Goal: Task Accomplishment & Management: Use online tool/utility

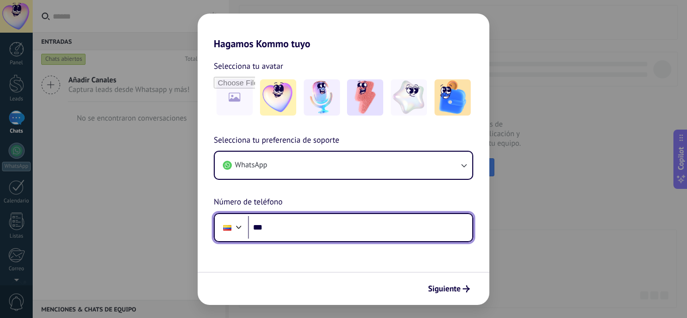
click at [347, 234] on input "***" at bounding box center [360, 227] width 224 height 23
paste input "**********"
type input "**********"
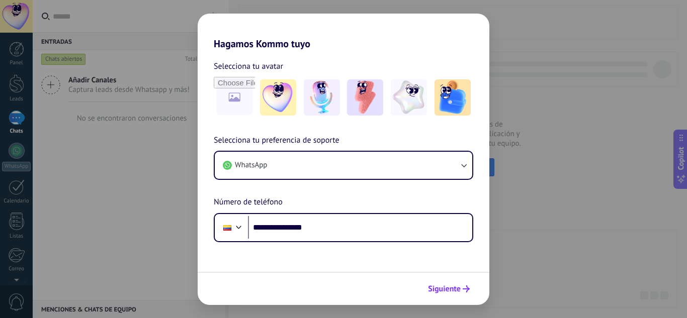
click at [449, 295] on button "Siguiente" at bounding box center [448, 289] width 51 height 17
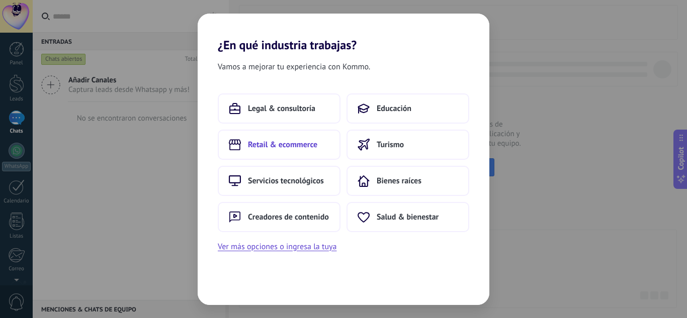
click at [305, 144] on span "Retail & ecommerce" at bounding box center [282, 145] width 69 height 10
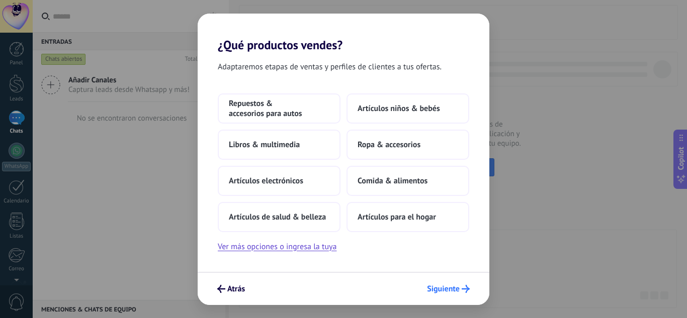
click at [454, 288] on span "Siguiente" at bounding box center [443, 289] width 33 height 7
click at [233, 288] on span "Atrás" at bounding box center [236, 289] width 18 height 7
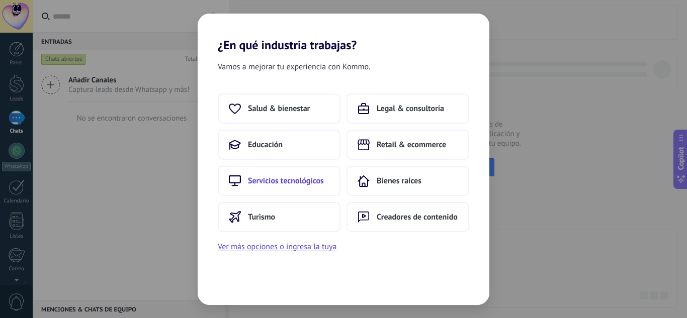
click at [286, 177] on span "Servicios tecnológicos" at bounding box center [286, 181] width 76 height 10
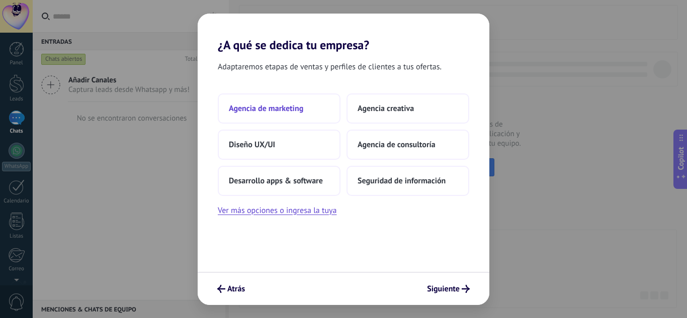
click at [322, 106] on button "Agencia de marketing" at bounding box center [279, 109] width 123 height 30
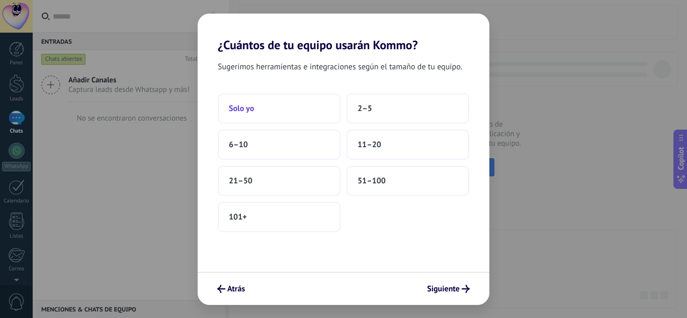
click at [260, 105] on button "Solo yo" at bounding box center [279, 109] width 123 height 30
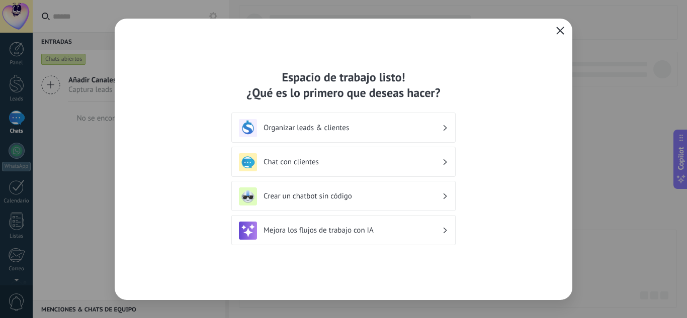
click at [555, 33] on button "button" at bounding box center [560, 31] width 13 height 14
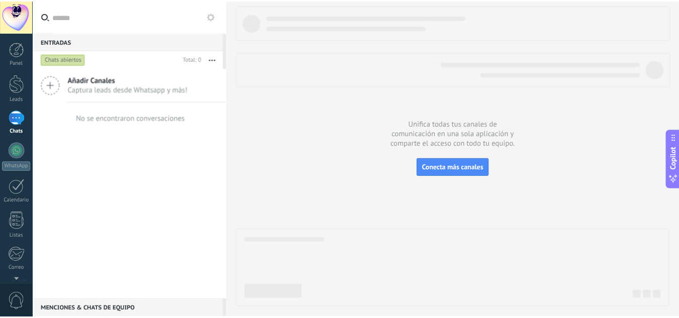
scroll to position [100, 0]
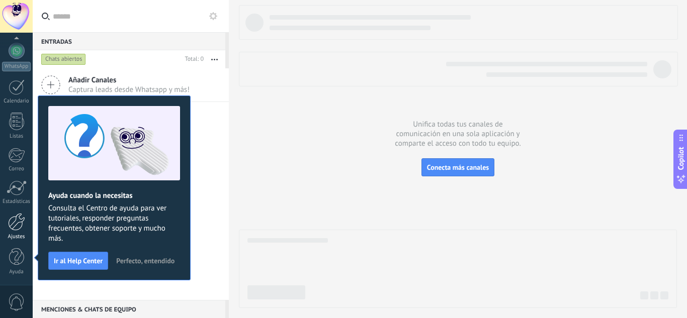
click at [9, 220] on div at bounding box center [16, 222] width 17 height 18
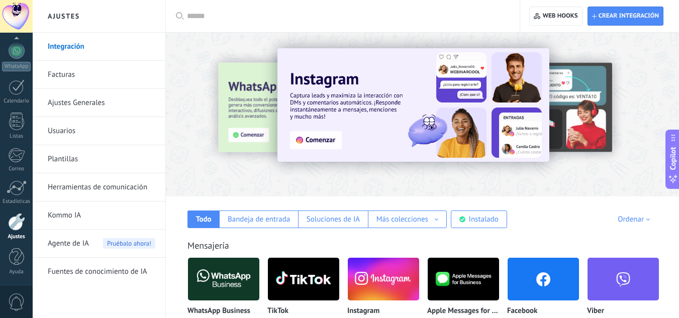
click at [122, 188] on link "Herramientas de comunicación" at bounding box center [102, 187] width 108 height 28
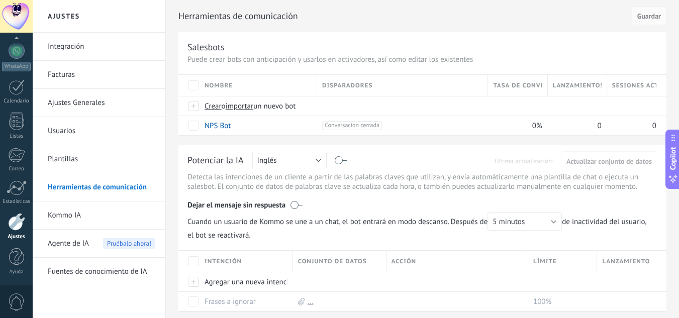
click at [57, 155] on link "Plantillas" at bounding box center [102, 159] width 108 height 28
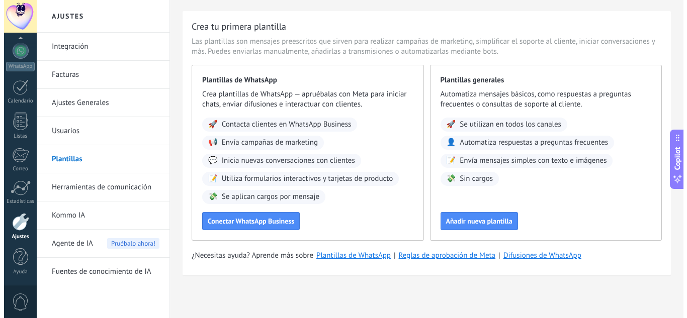
scroll to position [21, 0]
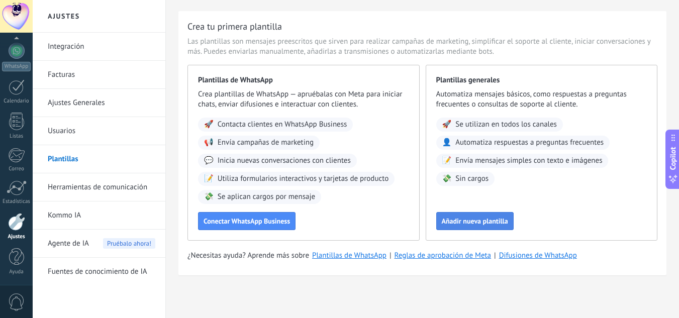
click at [498, 224] on span "Añadir nueva plantilla" at bounding box center [475, 221] width 66 height 7
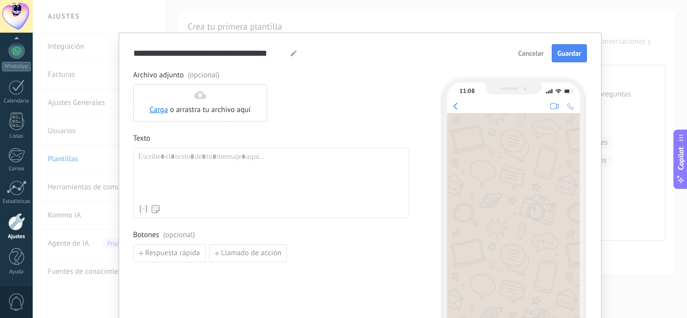
click at [276, 151] on div "Nombre del contacto Nombre Apellido Contacto ID Contacto usuario responsable Co…" at bounding box center [271, 183] width 276 height 70
paste div
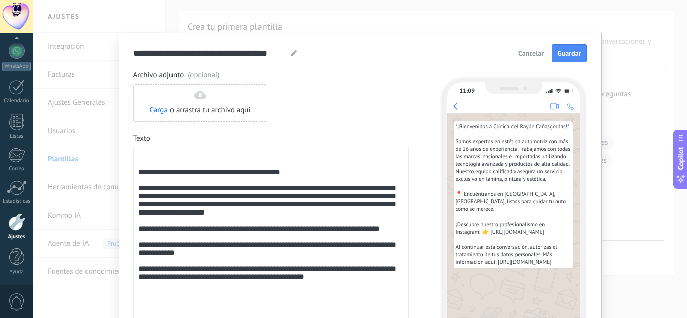
click at [281, 160] on div "**********" at bounding box center [270, 233] width 265 height 163
click at [140, 179] on div "**********" at bounding box center [270, 233] width 265 height 163
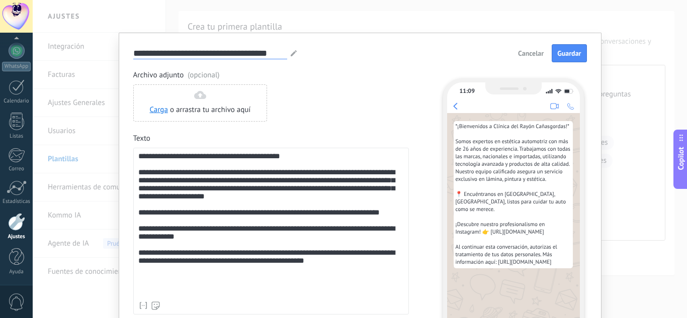
click at [284, 54] on input "**********" at bounding box center [210, 53] width 154 height 12
type input "*"
paste input "**********"
type input "**********"
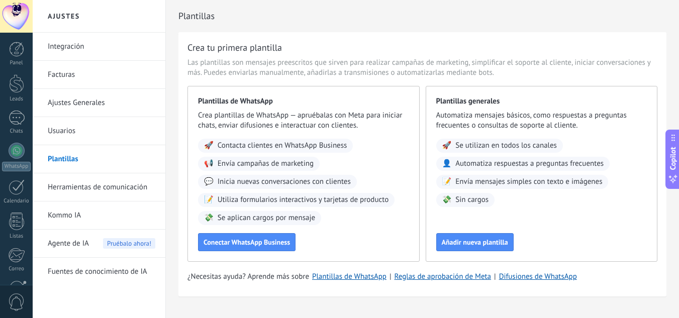
scroll to position [21, 0]
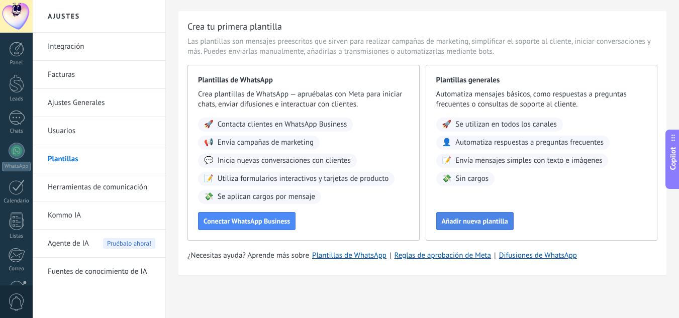
click at [461, 228] on button "Añadir nueva plantilla" at bounding box center [474, 221] width 77 height 18
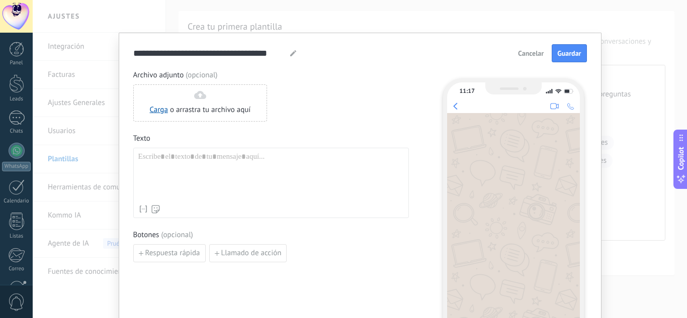
click at [529, 53] on span "Cancelar" at bounding box center [531, 53] width 26 height 7
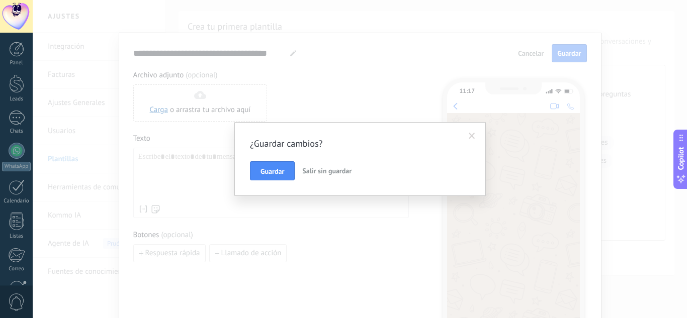
click at [308, 164] on button "Salir sin guardar" at bounding box center [326, 170] width 57 height 19
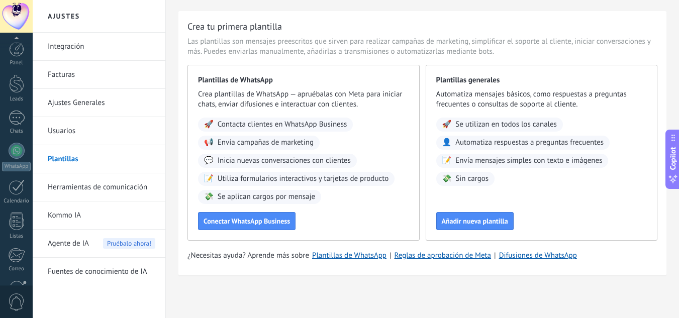
scroll to position [100, 0]
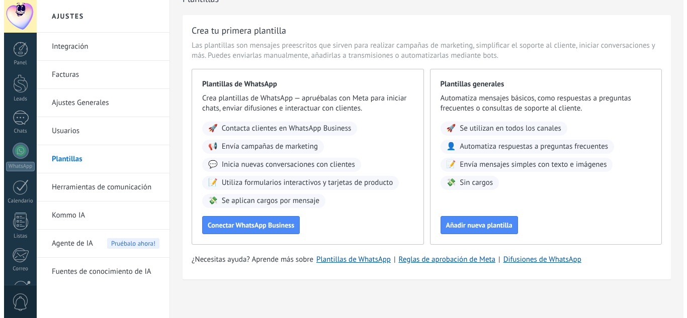
scroll to position [21, 0]
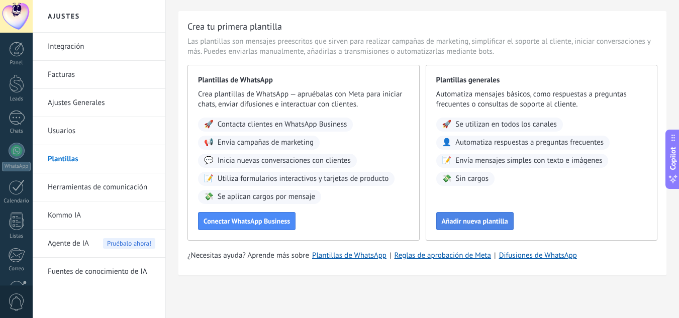
click at [470, 226] on button "Añadir nueva plantilla" at bounding box center [474, 221] width 77 height 18
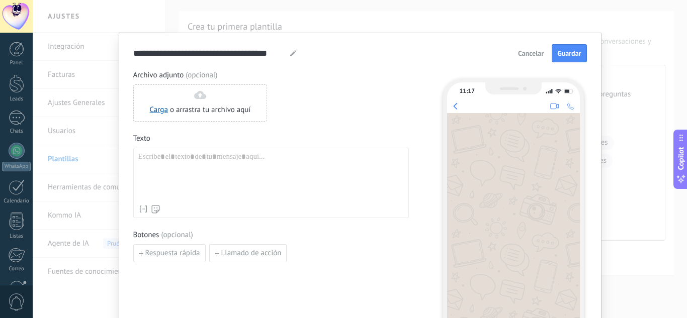
click at [285, 171] on div at bounding box center [270, 176] width 265 height 48
click at [313, 166] on div at bounding box center [270, 176] width 265 height 48
paste div
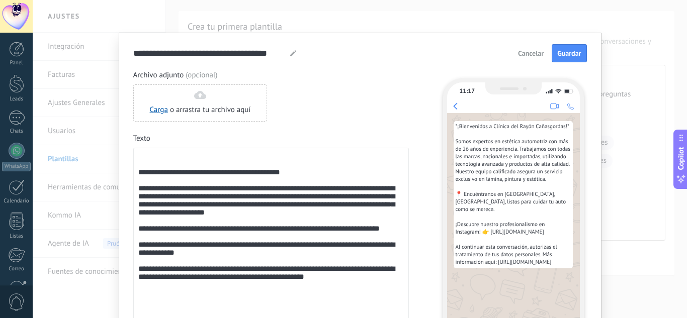
click at [138, 178] on div "**********" at bounding box center [270, 233] width 265 height 163
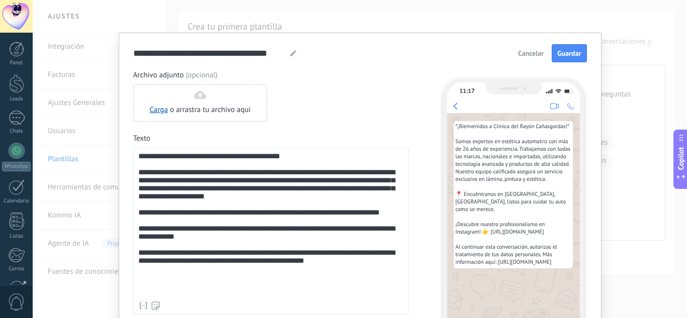
drag, startPoint x: 286, startPoint y: 56, endPoint x: 282, endPoint y: 52, distance: 5.3
click at [282, 52] on div "**********" at bounding box center [215, 53] width 164 height 12
click at [282, 52] on input "**********" at bounding box center [209, 53] width 153 height 12
type input "*"
paste input "**********"
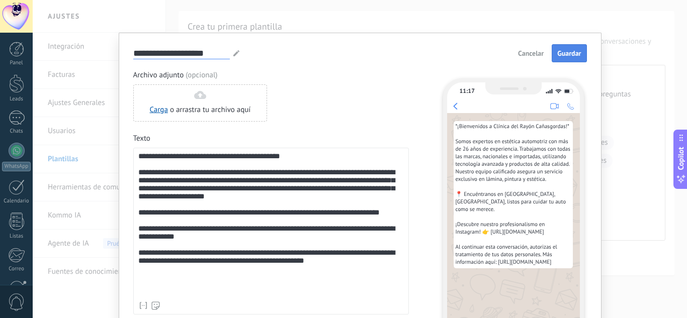
type input "**********"
click at [573, 55] on span "Guardar" at bounding box center [569, 53] width 24 height 7
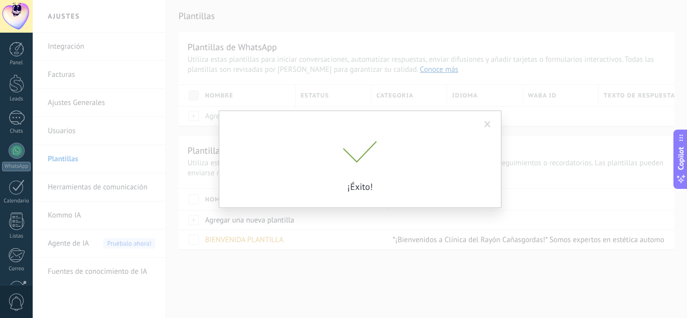
scroll to position [0, 0]
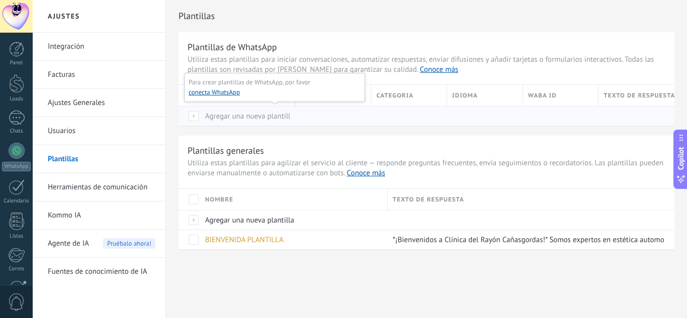
click at [222, 116] on span "Agregar una nueva plantilla" at bounding box center [249, 117] width 89 height 10
click at [239, 228] on div "Agregar una nueva plantilla" at bounding box center [291, 220] width 183 height 19
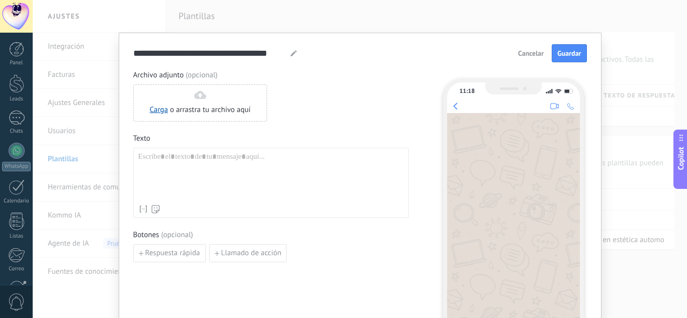
click at [206, 170] on div at bounding box center [270, 176] width 265 height 48
paste div
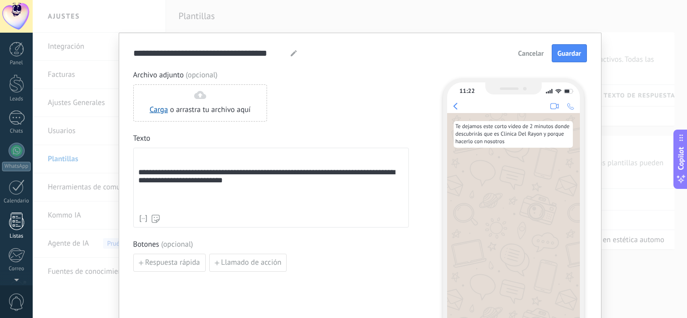
scroll to position [100, 0]
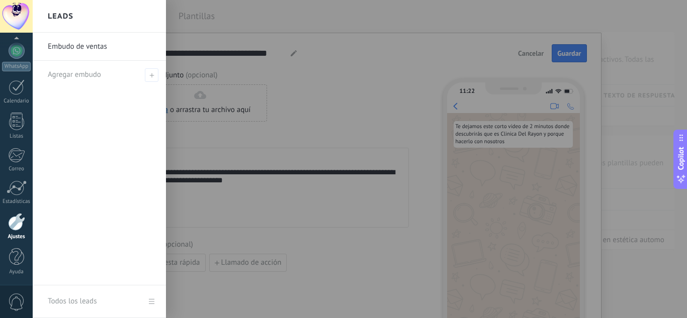
click at [296, 259] on div at bounding box center [376, 159] width 687 height 318
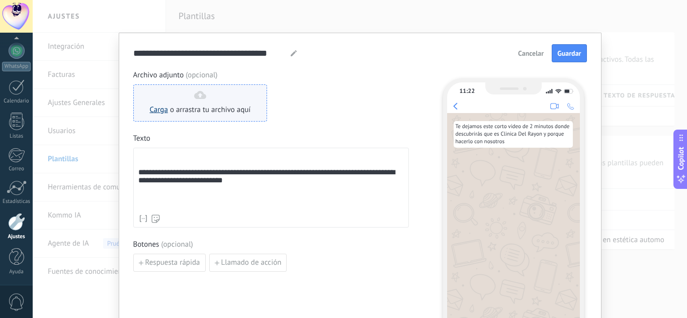
click at [154, 114] on link "Carga" at bounding box center [159, 110] width 18 height 10
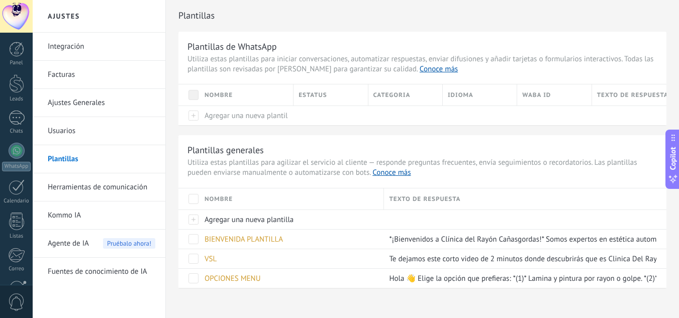
click at [95, 184] on link "Herramientas de comunicación" at bounding box center [102, 187] width 108 height 28
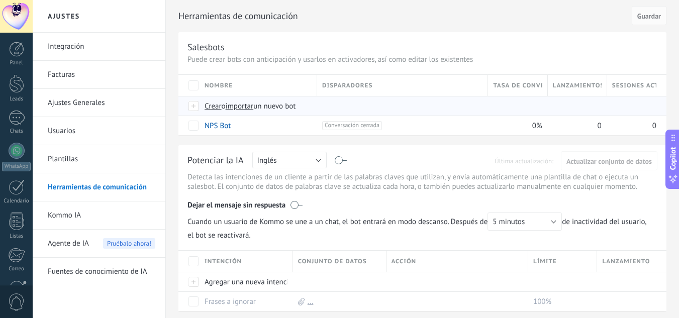
click at [216, 108] on span "Crear" at bounding box center [213, 107] width 17 height 10
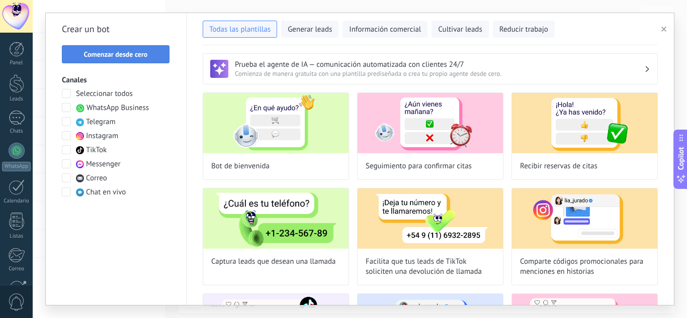
click at [139, 57] on span "Comenzar desde cero" at bounding box center [116, 54] width 64 height 7
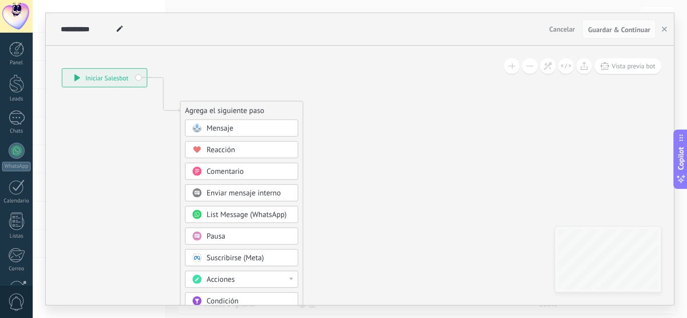
click at [254, 131] on div "Mensaje" at bounding box center [249, 129] width 84 height 10
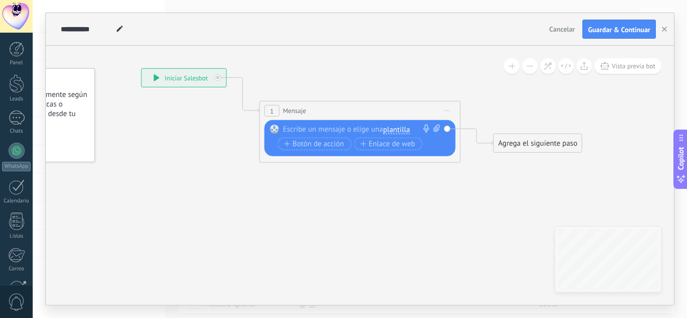
click at [412, 126] on div at bounding box center [357, 130] width 149 height 10
click at [402, 128] on span "plantilla" at bounding box center [396, 130] width 27 height 8
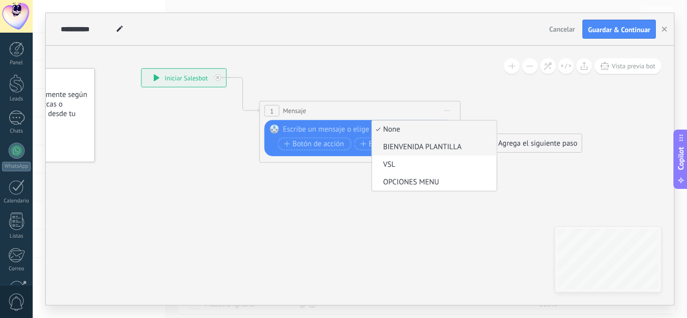
click at [408, 143] on span "BIENVENIDA PLANTILLA" at bounding box center [433, 147] width 122 height 10
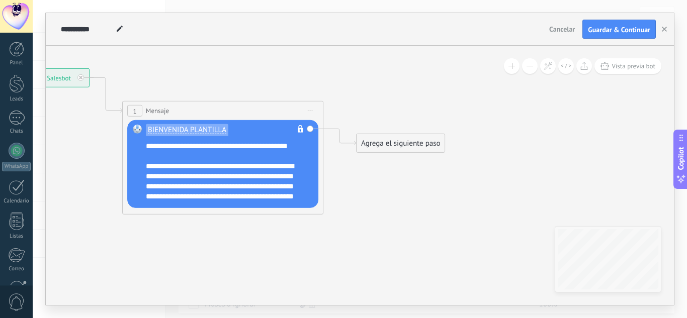
click at [410, 142] on div "Agrega el siguiente paso" at bounding box center [400, 143] width 88 height 17
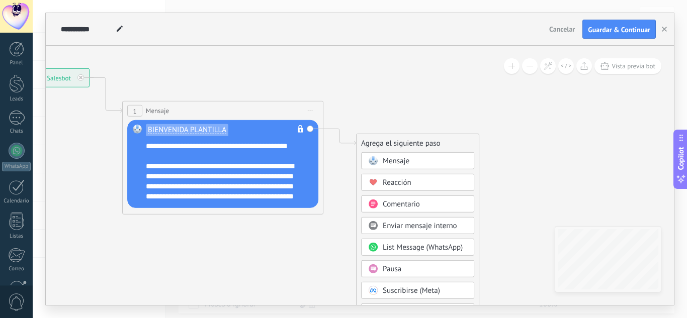
click at [454, 245] on span "List Message (WhatsApp)" at bounding box center [423, 248] width 80 height 10
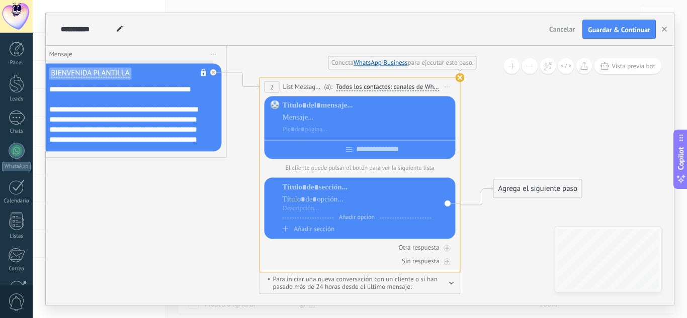
click at [462, 75] on use at bounding box center [460, 77] width 9 height 9
click at [458, 78] on use at bounding box center [460, 77] width 9 height 9
click at [459, 77] on use at bounding box center [460, 77] width 9 height 9
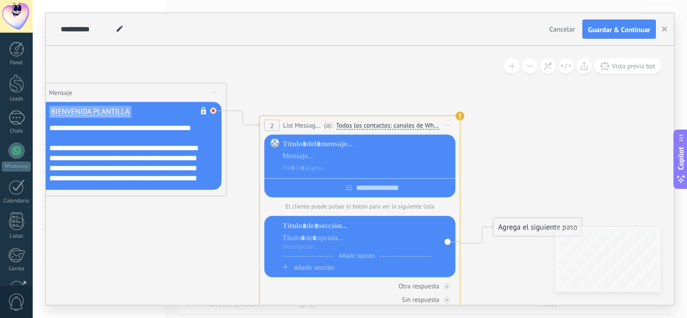
click at [214, 107] on div at bounding box center [216, 108] width 12 height 12
click at [460, 117] on use at bounding box center [460, 116] width 9 height 9
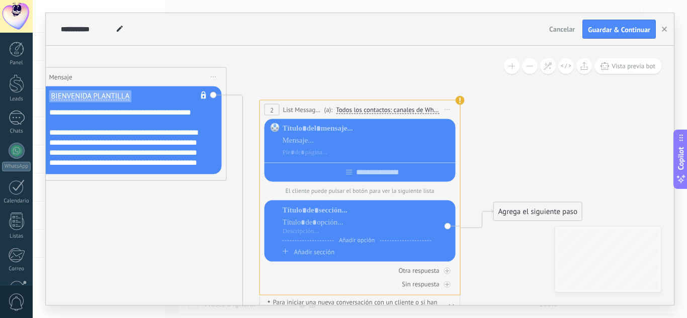
click at [567, 27] on span "Cancelar" at bounding box center [562, 29] width 26 height 9
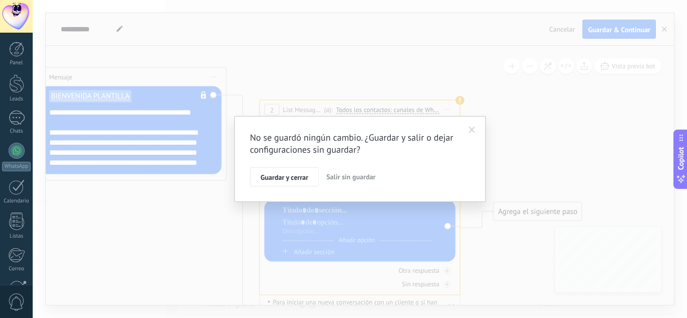
click at [373, 178] on span "Salir sin guardar" at bounding box center [350, 176] width 49 height 9
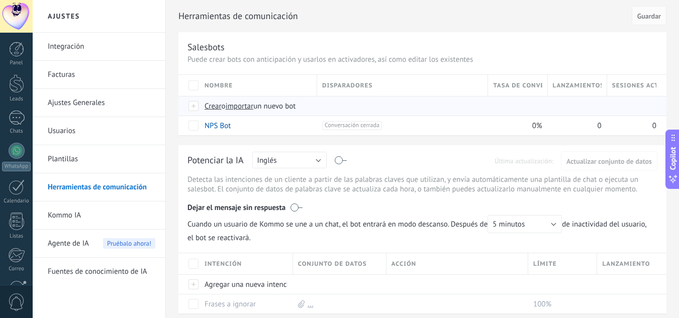
click at [219, 109] on span "Crear" at bounding box center [213, 107] width 17 height 10
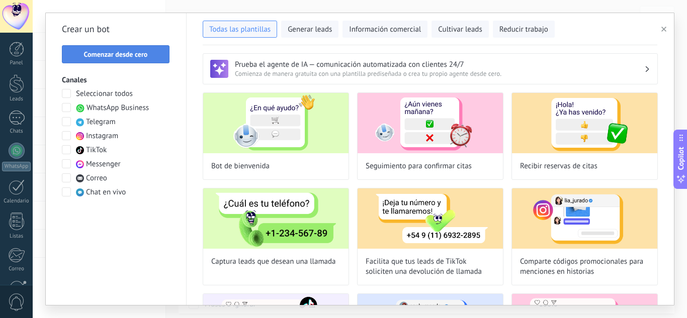
click at [145, 55] on span "Comenzar desde cero" at bounding box center [116, 54] width 64 height 7
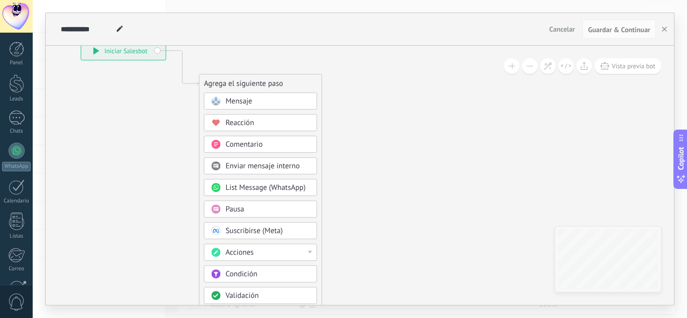
click at [265, 103] on div "Mensaje" at bounding box center [267, 102] width 84 height 10
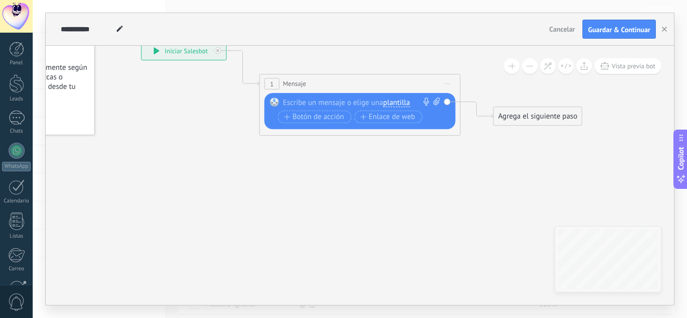
click at [400, 104] on span "plantilla" at bounding box center [396, 103] width 27 height 8
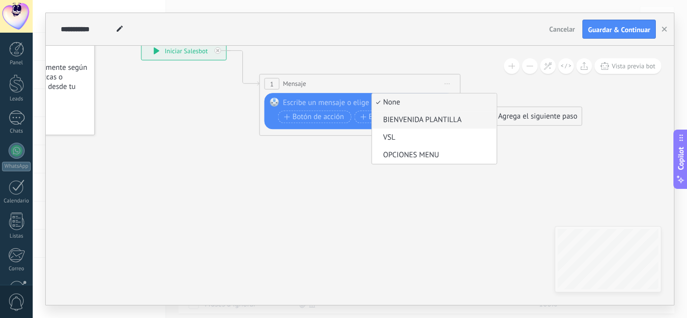
click at [409, 125] on span "BIENVENIDA PLANTILLA" at bounding box center [433, 120] width 122 height 10
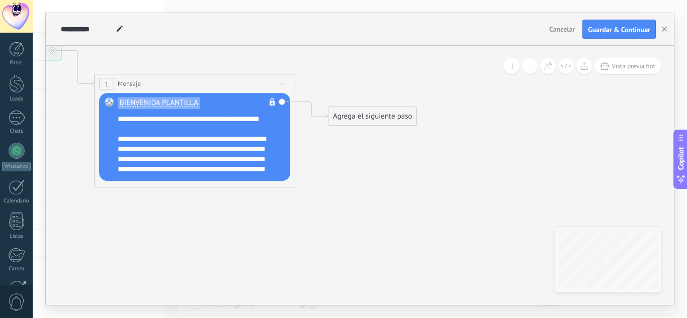
click at [375, 116] on div "Agrega el siguiente paso" at bounding box center [372, 116] width 88 height 17
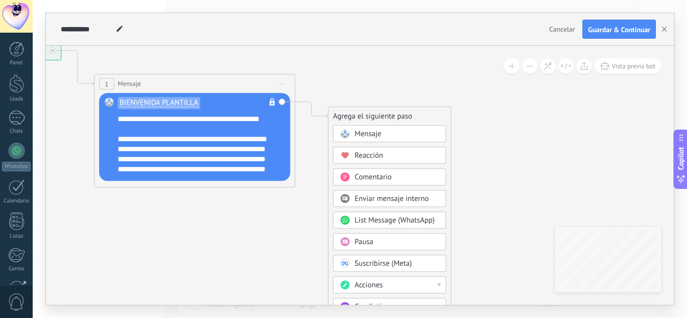
click at [414, 238] on div "Pausa" at bounding box center [396, 242] width 84 height 10
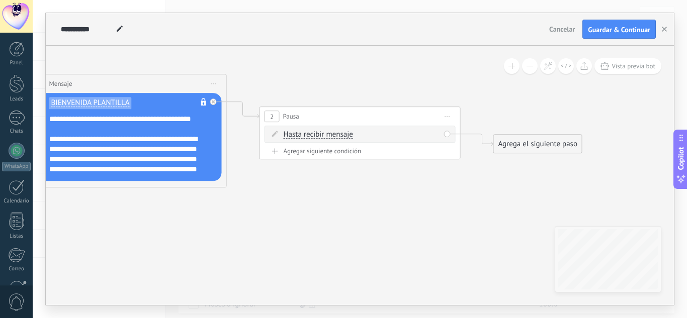
click at [387, 133] on div "Hasta recibir mensaje Hasta recibir mensaje Temporizador Excepto horas laborale…" at bounding box center [362, 135] width 156 height 10
click at [333, 137] on span "Hasta recibir mensaje" at bounding box center [318, 135] width 69 height 8
click at [333, 137] on button "Hasta recibir mensaje" at bounding box center [342, 135] width 126 height 18
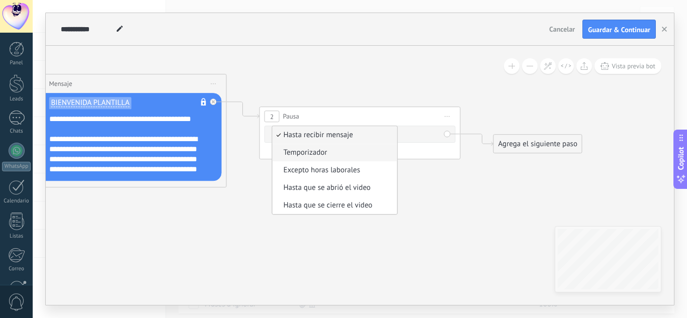
click at [344, 157] on span "Temporizador" at bounding box center [334, 153] width 122 height 10
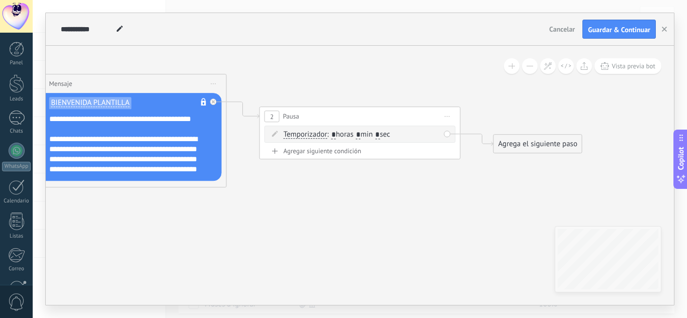
click at [366, 135] on span ": * horas * min * sec" at bounding box center [358, 135] width 63 height 10
click at [366, 139] on span ": * horas * min * sec" at bounding box center [358, 135] width 63 height 10
click at [360, 135] on input "*" at bounding box center [358, 135] width 5 height 8
type input "*"
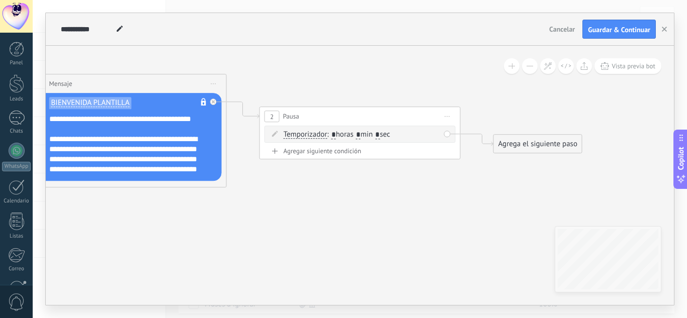
click at [380, 131] on input "*" at bounding box center [377, 135] width 5 height 8
type input "**"
click at [517, 146] on div "Agrega el siguiente paso" at bounding box center [538, 144] width 88 height 17
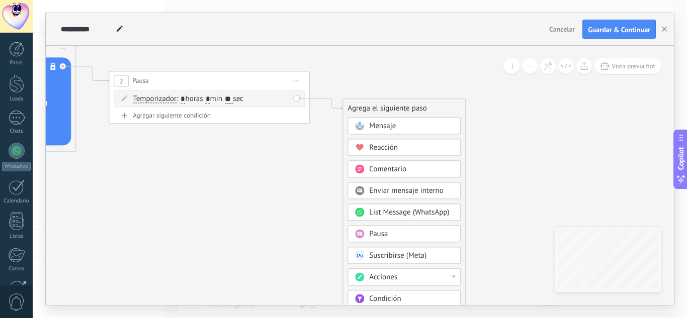
click at [400, 128] on div "Mensaje" at bounding box center [411, 126] width 84 height 10
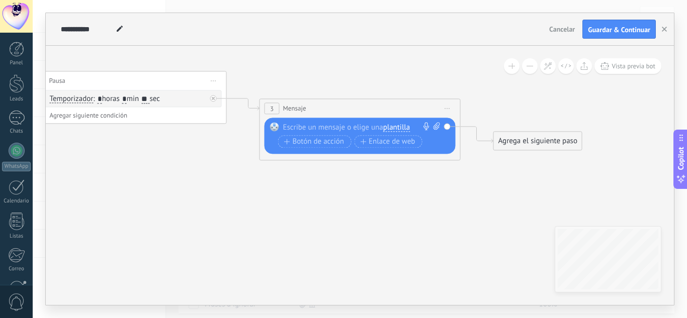
click at [391, 126] on span "plantilla" at bounding box center [396, 128] width 27 height 8
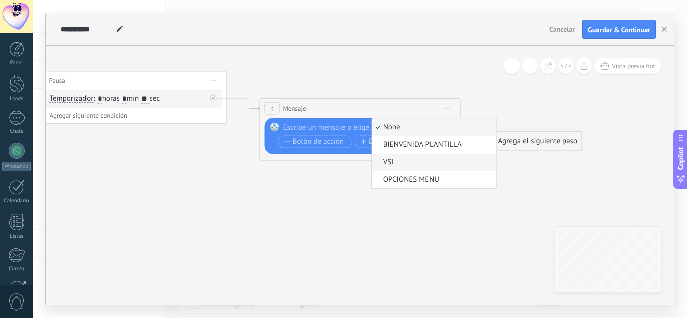
click at [407, 161] on span "VSL" at bounding box center [433, 162] width 122 height 10
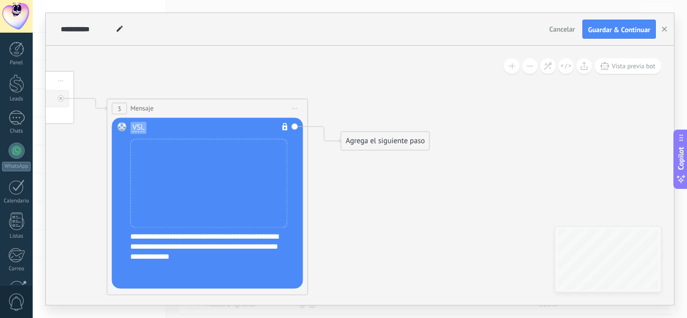
click at [420, 147] on div "Agrega el siguiente paso" at bounding box center [385, 141] width 88 height 17
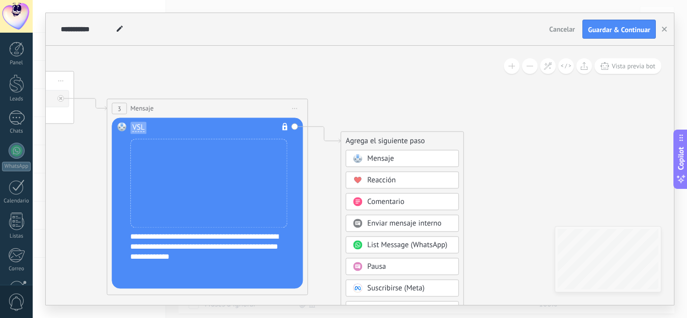
click at [434, 264] on div "Pausa" at bounding box center [409, 267] width 84 height 10
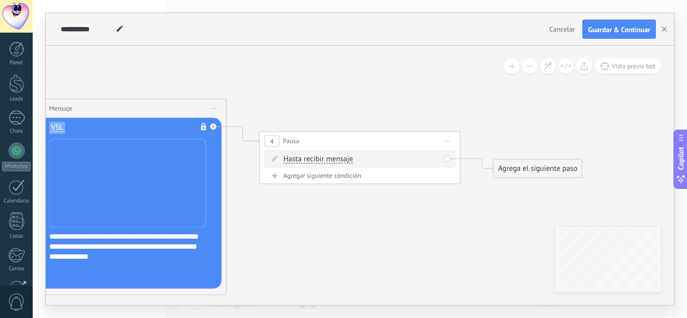
click at [363, 163] on div "Hasta recibir mensaje Hasta recibir mensaje Temporizador Excepto horas laborale…" at bounding box center [362, 159] width 156 height 10
click at [341, 160] on span "Hasta recibir mensaje" at bounding box center [318, 159] width 69 height 8
click at [341, 160] on button "Hasta recibir mensaje" at bounding box center [342, 159] width 126 height 18
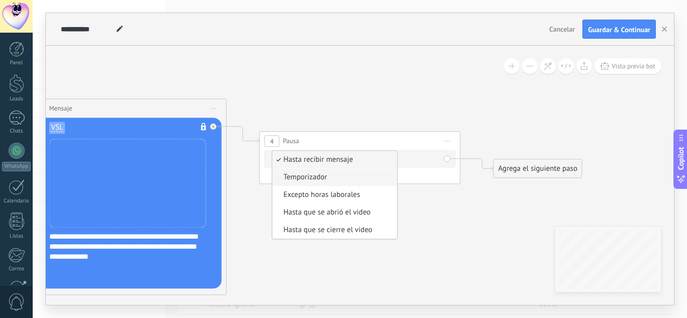
click at [341, 171] on li "Temporizador" at bounding box center [335, 177] width 125 height 18
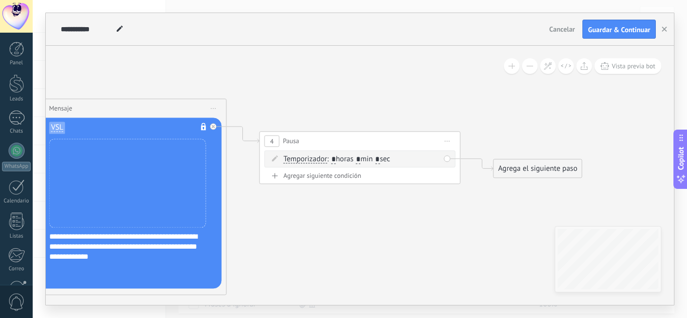
click at [360, 161] on input "*" at bounding box center [358, 160] width 5 height 8
type input "*"
click at [380, 161] on input "*" at bounding box center [377, 160] width 5 height 8
type input "**"
click at [543, 168] on div "Agrega el siguiente paso" at bounding box center [538, 168] width 88 height 17
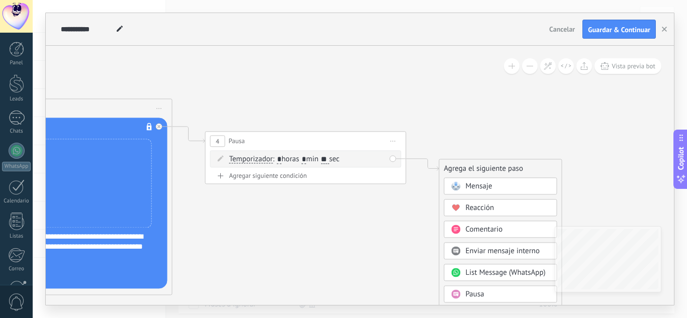
click at [514, 182] on div "Mensaje" at bounding box center [508, 187] width 84 height 10
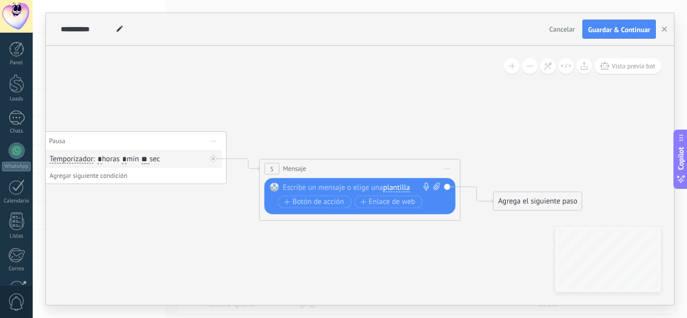
click at [402, 191] on span "plantilla" at bounding box center [396, 188] width 27 height 8
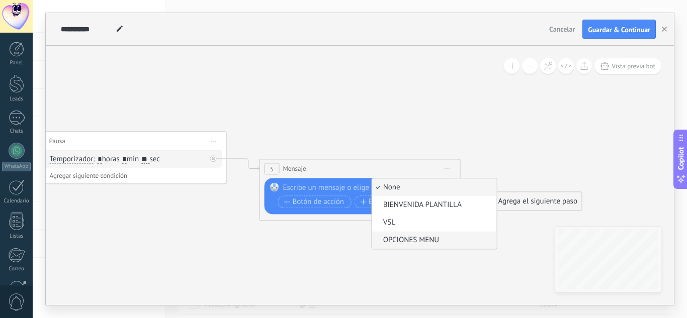
click at [410, 246] on li "OPCIONES MENU" at bounding box center [434, 240] width 125 height 18
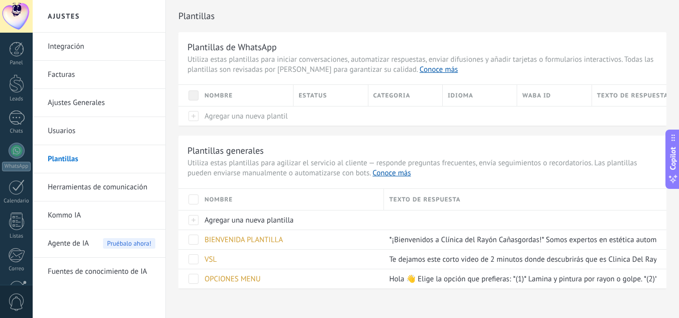
scroll to position [100, 0]
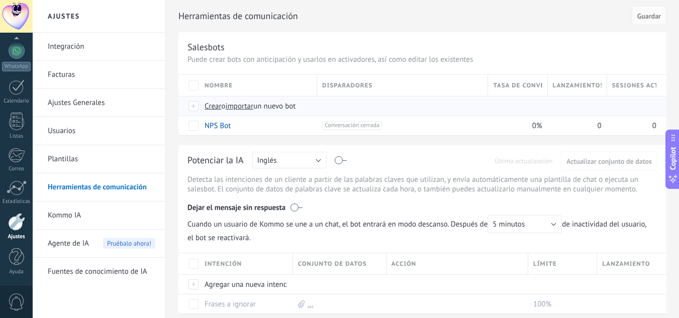
click at [213, 106] on span "Crear" at bounding box center [213, 107] width 17 height 10
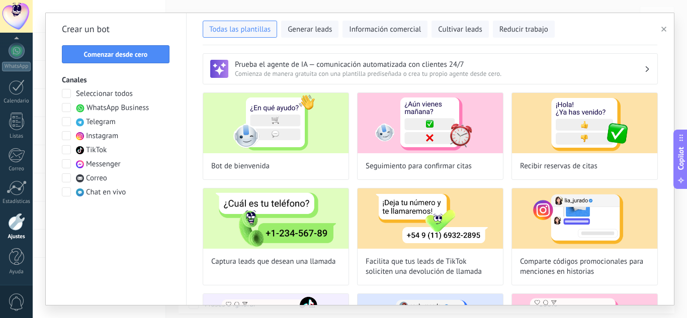
type input "**********"
click at [143, 54] on span "Comenzar desde cero" at bounding box center [116, 54] width 64 height 7
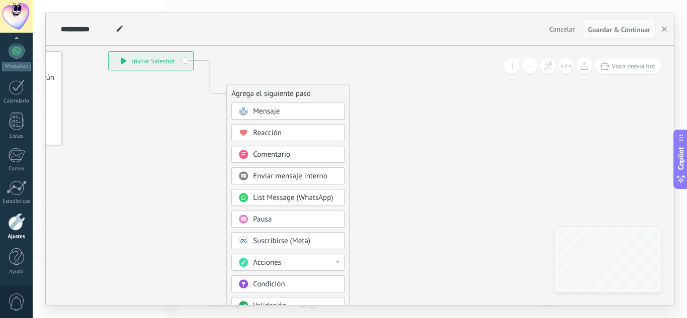
click at [289, 113] on div "Mensaje" at bounding box center [295, 112] width 84 height 10
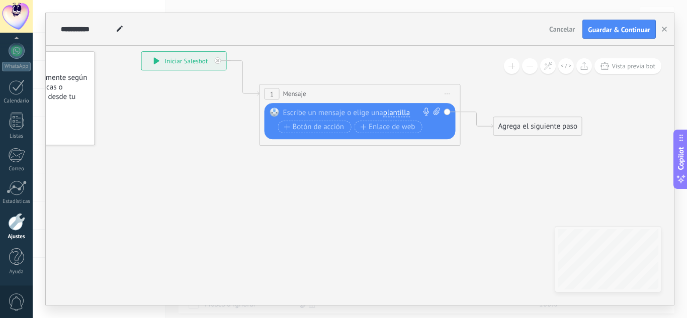
click at [392, 116] on span "plantilla" at bounding box center [396, 113] width 27 height 8
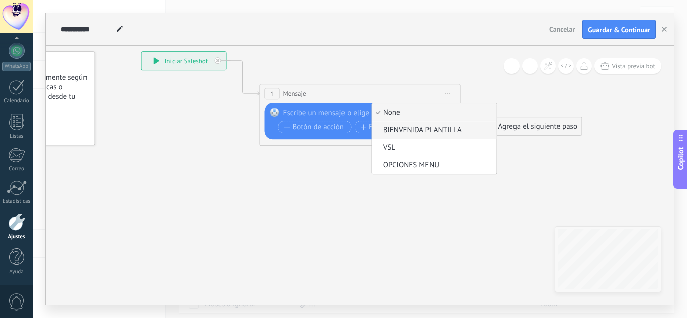
click at [405, 132] on span "BIENVENIDA PLANTILLA" at bounding box center [433, 130] width 122 height 10
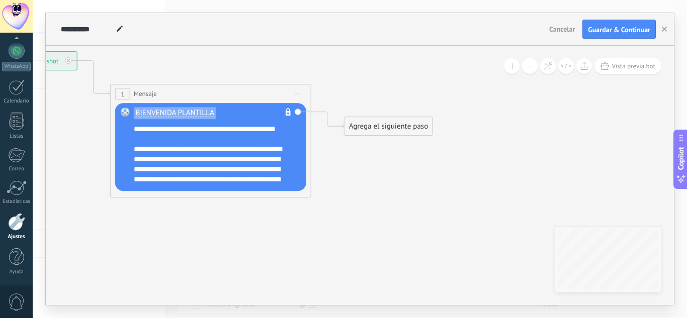
click at [369, 124] on div "Agrega el siguiente paso" at bounding box center [388, 126] width 88 height 17
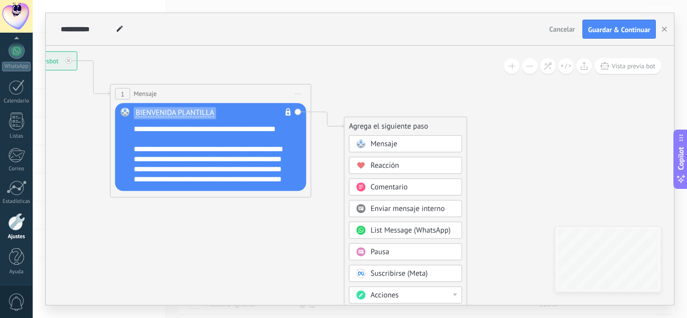
click at [407, 255] on div "Pausa" at bounding box center [413, 252] width 84 height 10
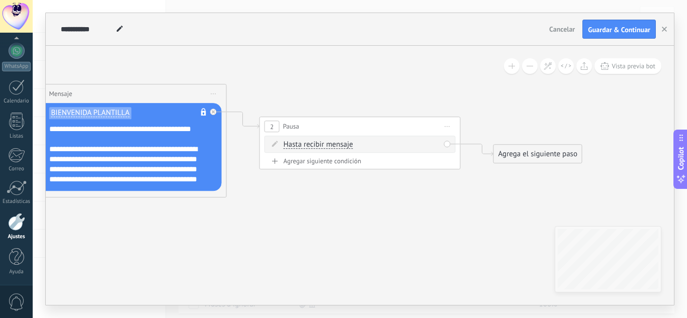
click at [330, 141] on span "Hasta recibir mensaje" at bounding box center [318, 145] width 69 height 8
click at [330, 141] on button "Hasta recibir mensaje" at bounding box center [342, 145] width 126 height 18
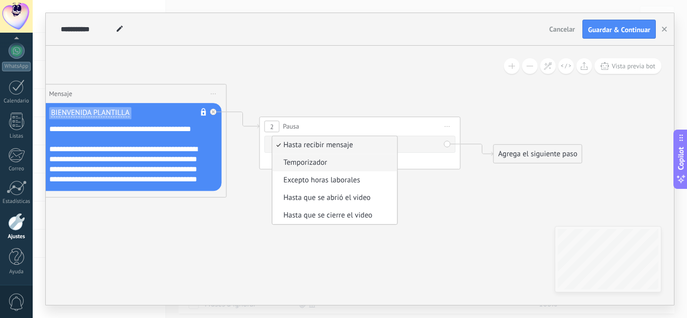
click at [327, 160] on span "Temporizador" at bounding box center [334, 163] width 122 height 10
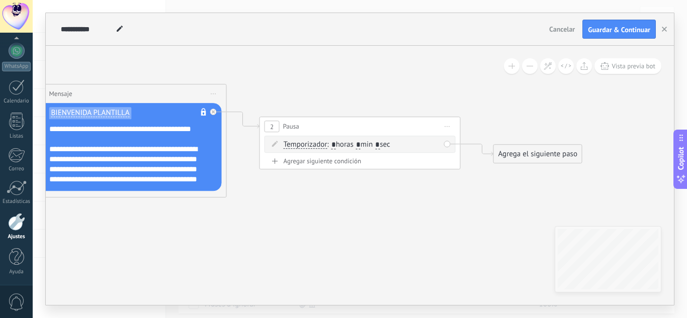
click at [360, 144] on input "*" at bounding box center [358, 145] width 5 height 8
type input "*"
click at [380, 144] on input "*" at bounding box center [377, 145] width 5 height 8
type input "**"
click at [498, 162] on div "Agrega el siguiente paso" at bounding box center [538, 154] width 88 height 17
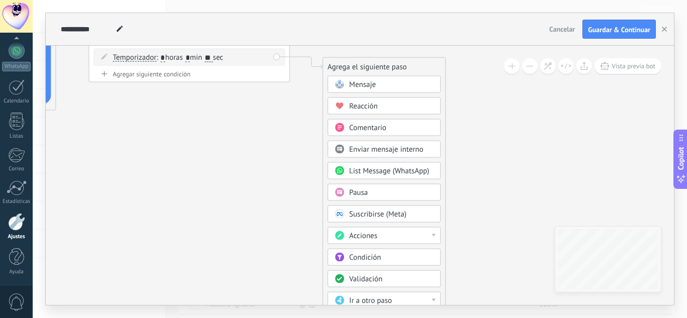
click at [385, 92] on div "Mensaje" at bounding box center [383, 84] width 113 height 17
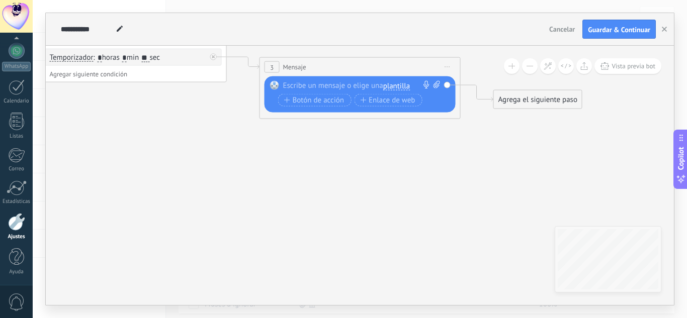
click at [407, 83] on span "plantilla" at bounding box center [396, 86] width 27 height 8
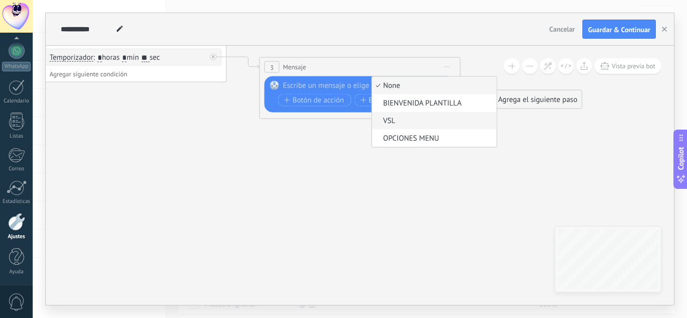
click at [407, 120] on span "VSL" at bounding box center [433, 121] width 122 height 10
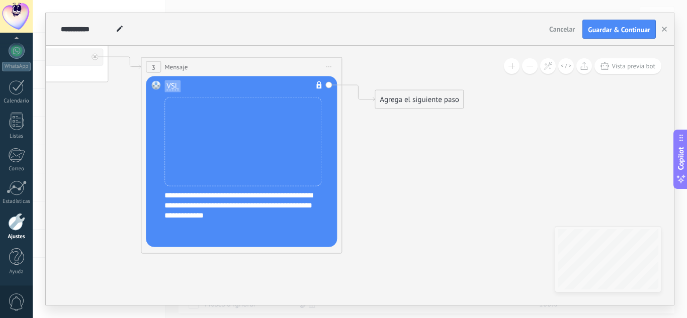
click at [398, 90] on div "Agrega el siguiente paso Mensaje Mensaje Mensaje Reacción Comentario Enviar men…" at bounding box center [419, 99] width 89 height 19
click at [403, 92] on div "Agrega el siguiente paso" at bounding box center [419, 100] width 88 height 17
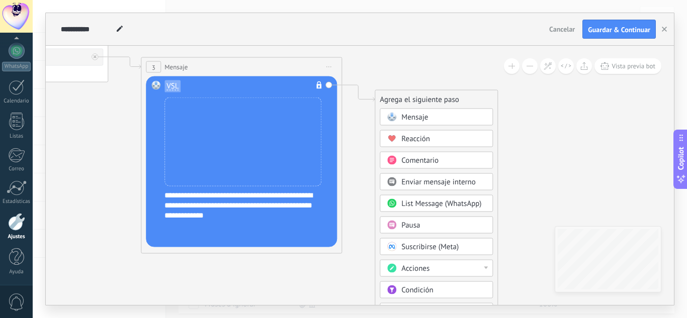
click at [445, 222] on div "Pausa" at bounding box center [443, 226] width 84 height 10
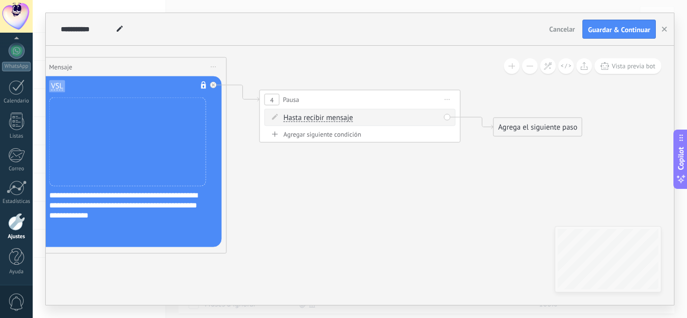
click at [313, 113] on div "Hasta recibir mensaje Hasta recibir mensaje Temporizador Excepto horas laborale…" at bounding box center [362, 118] width 156 height 10
click at [316, 118] on span "Hasta recibir mensaje" at bounding box center [318, 118] width 69 height 8
click at [316, 118] on button "Hasta recibir mensaje" at bounding box center [342, 118] width 126 height 18
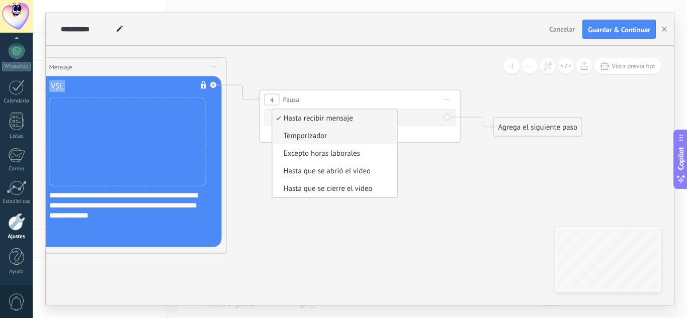
click at [335, 140] on span "Temporizador" at bounding box center [334, 136] width 122 height 10
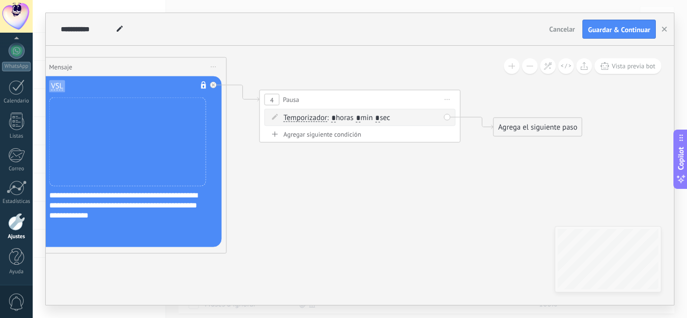
click at [360, 122] on input "*" at bounding box center [358, 118] width 5 height 8
type input "*"
click at [380, 119] on input "*" at bounding box center [377, 118] width 5 height 8
type input "**"
click at [565, 130] on div "Agrega el siguiente paso" at bounding box center [538, 127] width 88 height 17
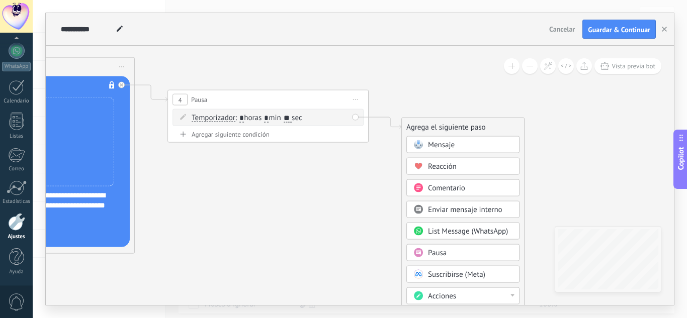
click at [476, 142] on div "Mensaje" at bounding box center [470, 145] width 84 height 10
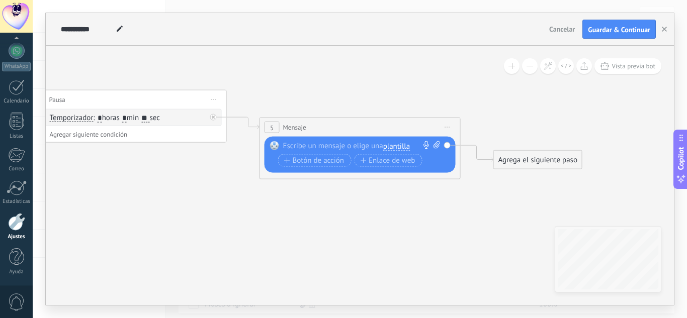
click at [399, 143] on span "plantilla" at bounding box center [396, 146] width 27 height 8
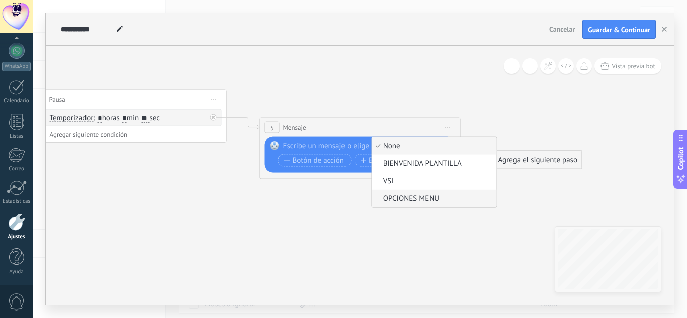
click at [410, 199] on span "OPCIONES MENU" at bounding box center [433, 199] width 122 height 10
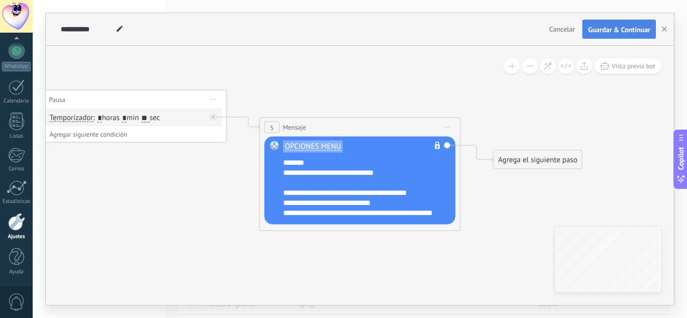
click at [637, 31] on span "Guardar & Continuar" at bounding box center [619, 29] width 62 height 7
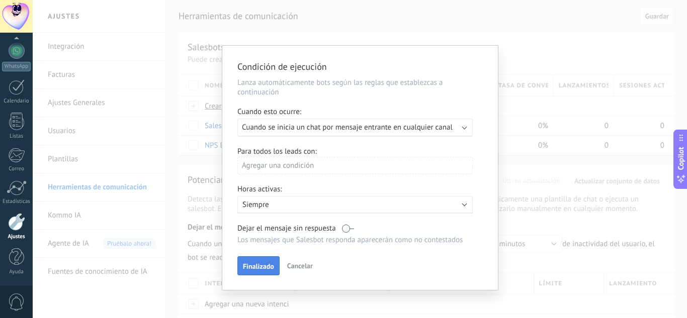
click at [266, 267] on span "Finalizado" at bounding box center [258, 266] width 31 height 7
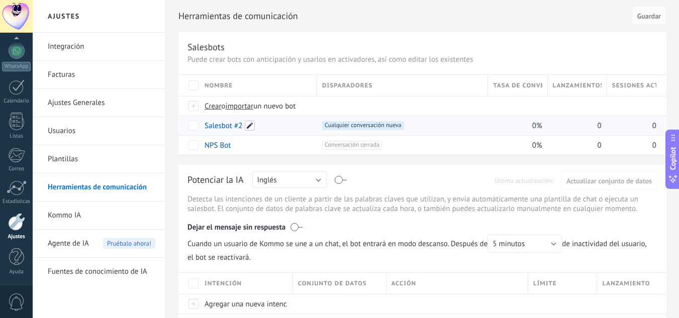
click at [248, 125] on span at bounding box center [250, 126] width 10 height 10
type input "*"
type input "**********"
click at [242, 147] on button "Guardar" at bounding box center [227, 148] width 45 height 19
click at [64, 50] on link "Integración" at bounding box center [102, 47] width 108 height 28
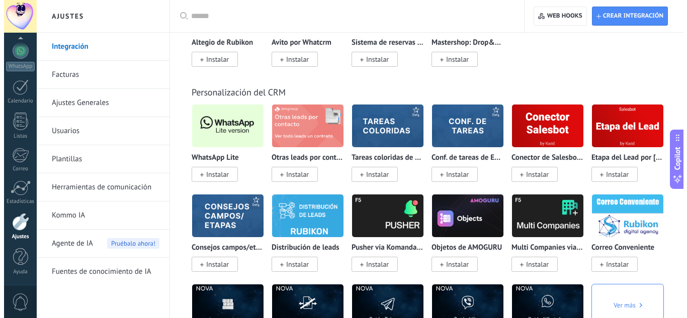
scroll to position [2410, 0]
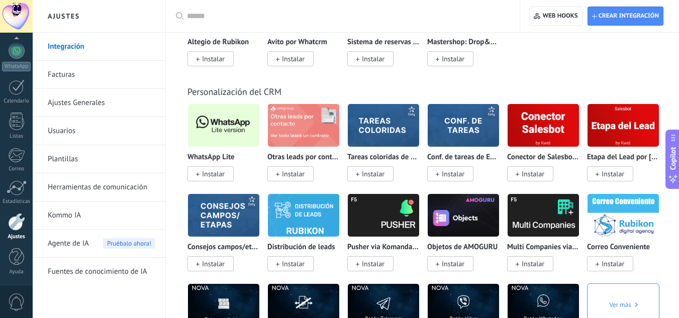
click at [214, 126] on img at bounding box center [223, 125] width 71 height 49
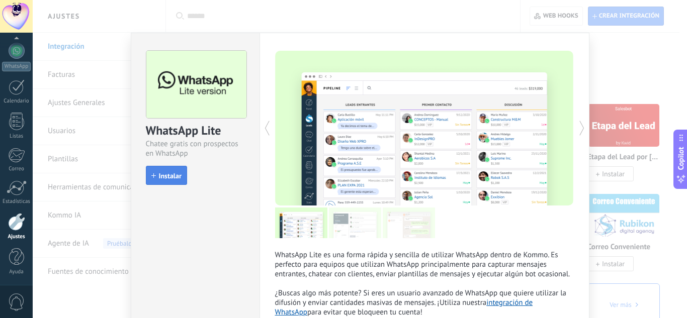
click at [171, 180] on button "Instalar" at bounding box center [166, 175] width 41 height 19
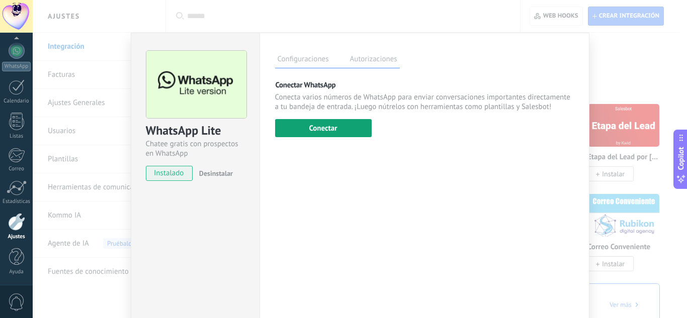
click at [325, 135] on button "Conectar" at bounding box center [323, 128] width 97 height 18
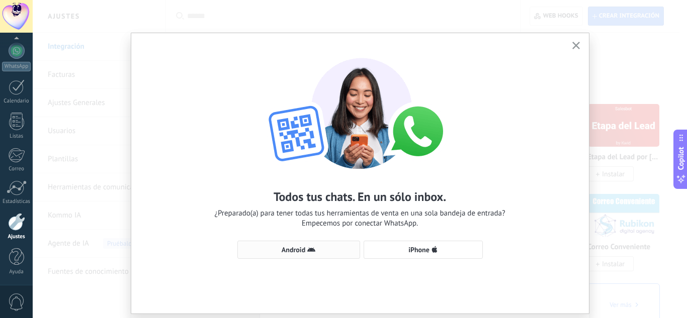
click at [272, 254] on button "Android" at bounding box center [298, 250] width 123 height 18
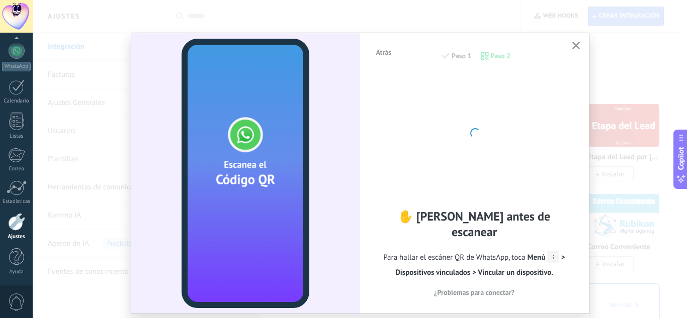
click at [575, 46] on use "button" at bounding box center [576, 46] width 8 height 8
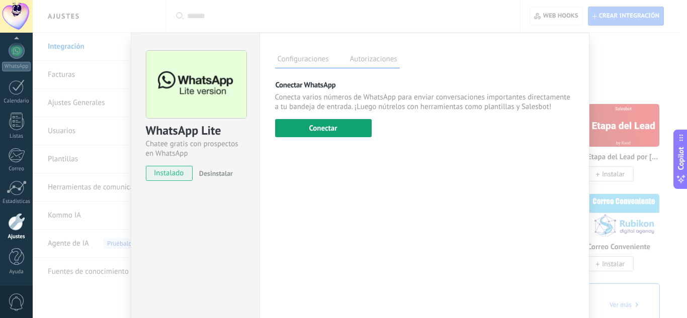
click at [339, 123] on button "Conectar" at bounding box center [323, 128] width 97 height 18
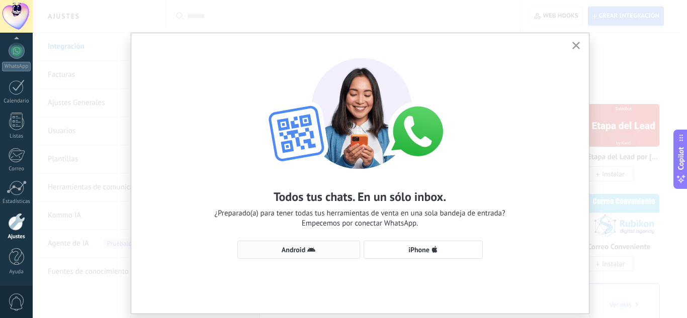
click at [304, 243] on button "Android" at bounding box center [298, 250] width 123 height 18
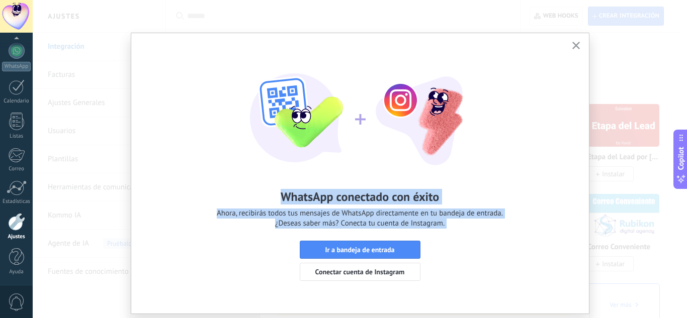
drag, startPoint x: 565, startPoint y: 51, endPoint x: 568, endPoint y: 44, distance: 7.9
click at [568, 44] on div "WhatsApp conectado con éxito Ahora, recibirás todos tus mensajes de WhatsApp di…" at bounding box center [360, 173] width 458 height 281
click at [570, 44] on button "button" at bounding box center [576, 46] width 13 height 14
